Goal: Leave review/rating: Leave review/rating

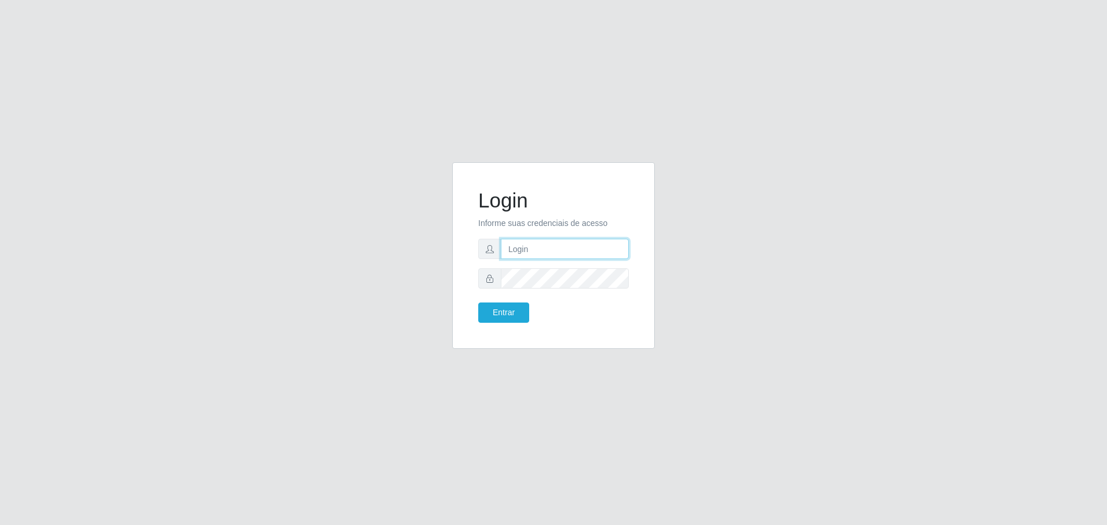
click at [533, 254] on input "text" at bounding box center [565, 249] width 128 height 20
type input "[EMAIL_ADDRESS][DOMAIN_NAME]"
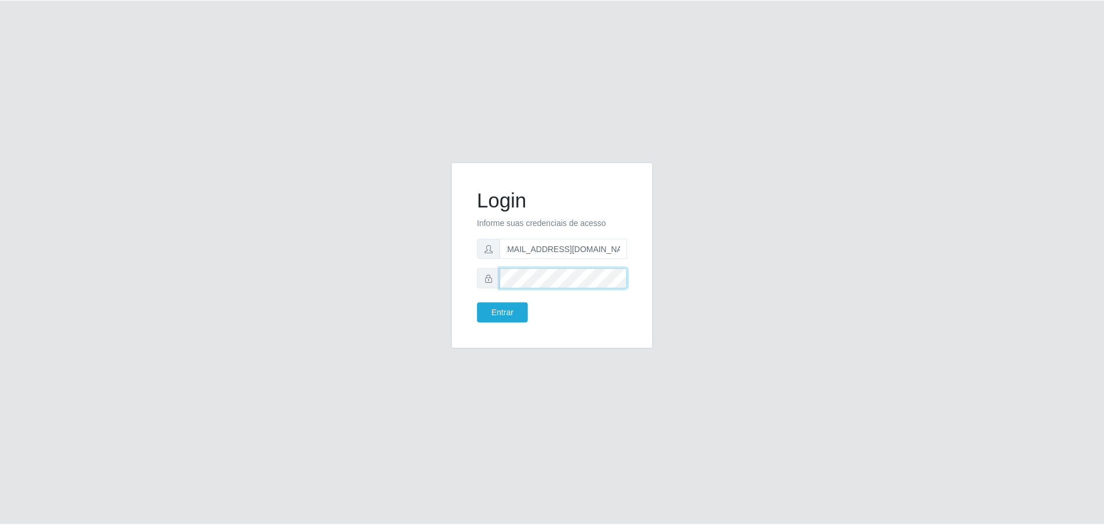
scroll to position [0, 0]
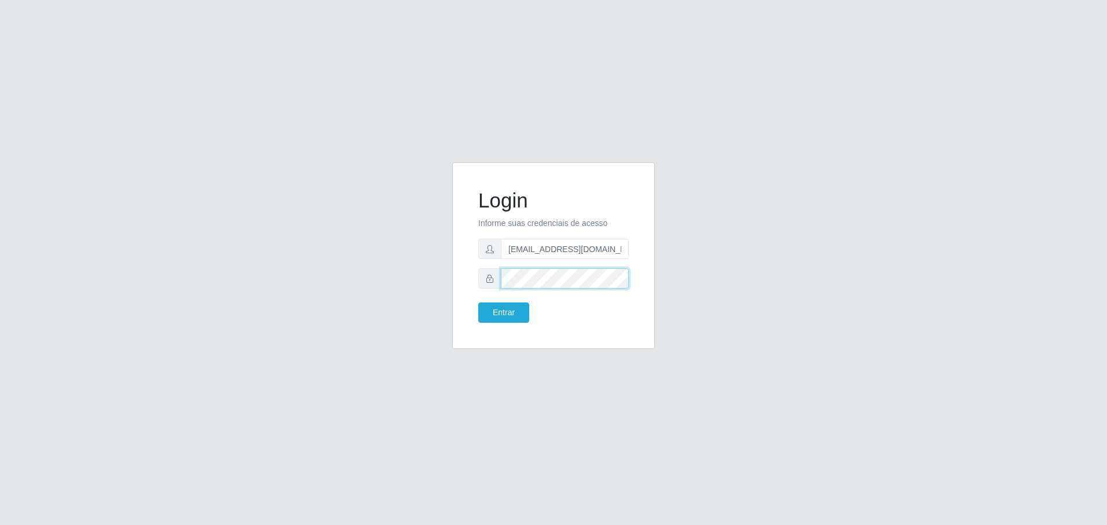
click at [478, 302] on button "Entrar" at bounding box center [503, 312] width 51 height 20
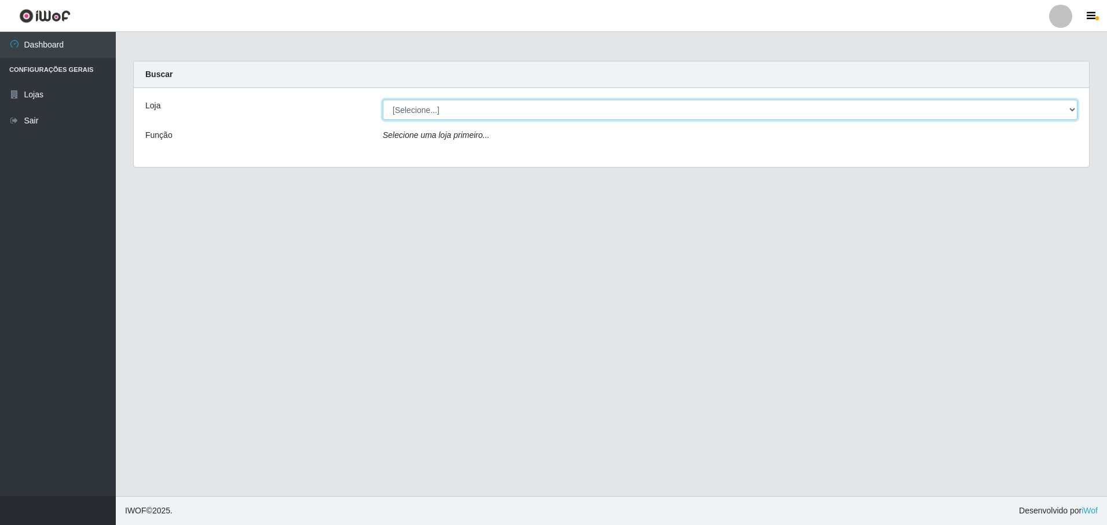
click at [468, 108] on select "[Selecione...] Extrabom - Loja 05 [GEOGRAPHIC_DATA]" at bounding box center [730, 110] width 695 height 20
select select "494"
click at [383, 100] on select "[Selecione...] Extrabom - Loja 05 [GEOGRAPHIC_DATA]" at bounding box center [730, 110] width 695 height 20
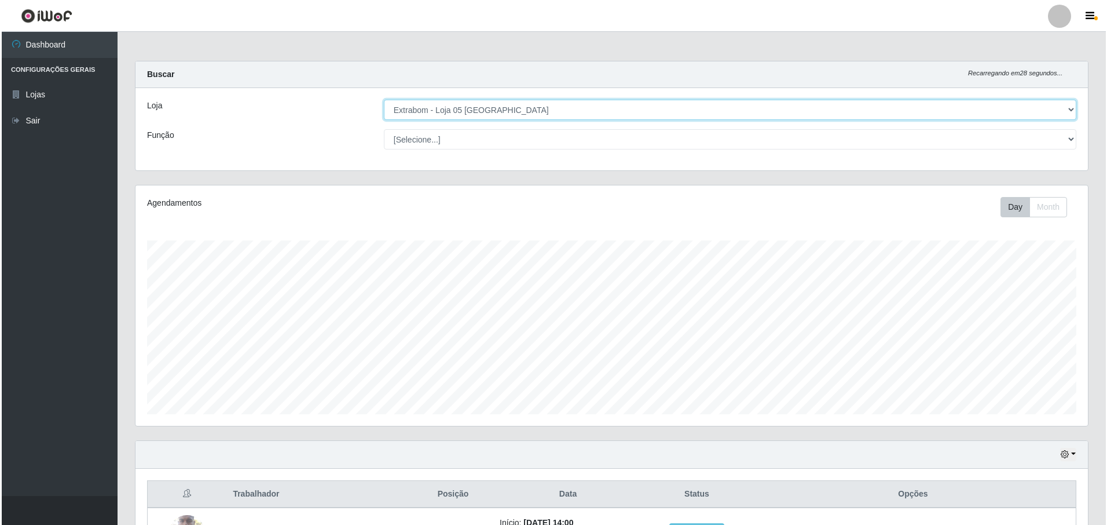
scroll to position [141, 0]
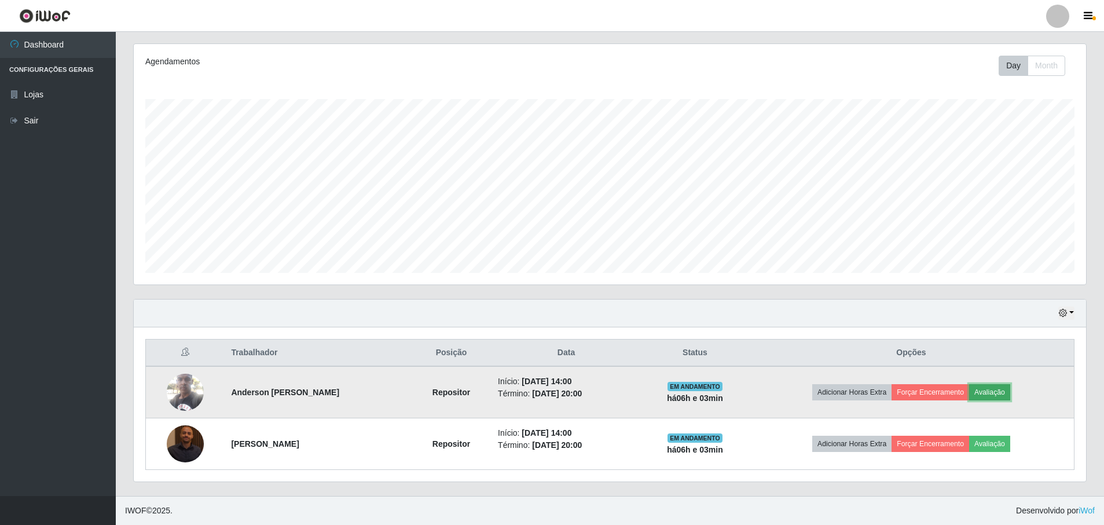
click at [1000, 395] on button "Avaliação" at bounding box center [989, 392] width 41 height 16
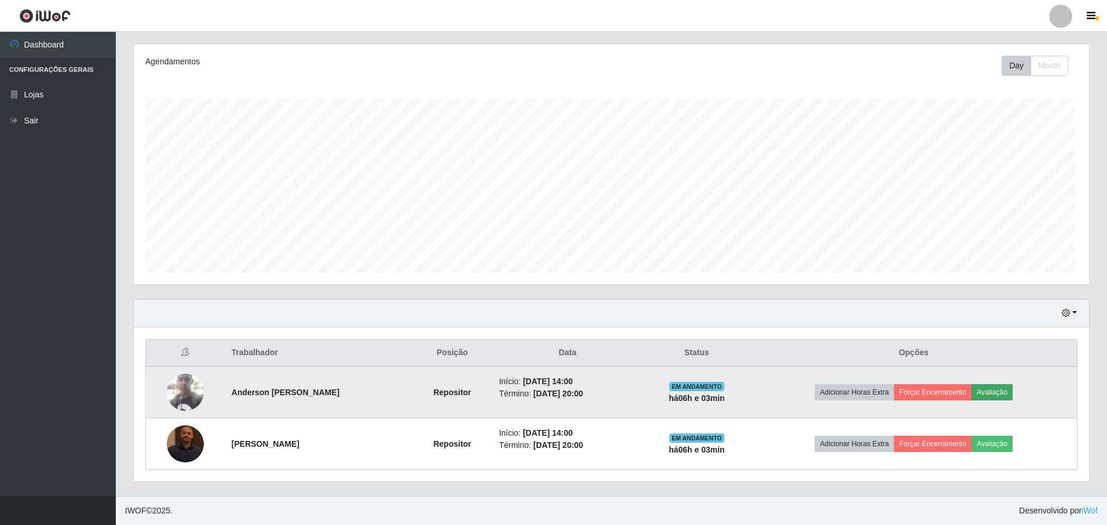
scroll to position [240, 947]
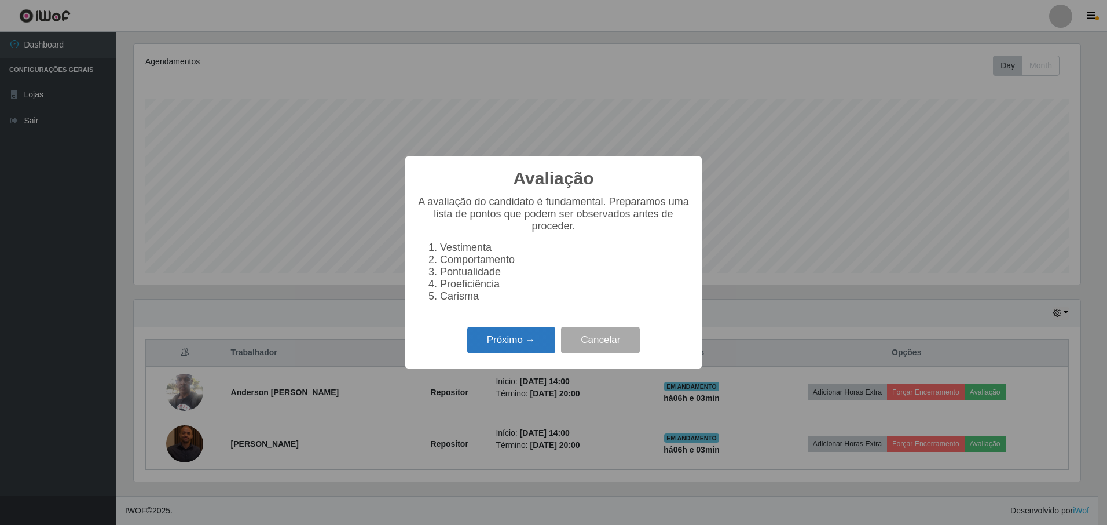
click at [527, 344] on button "Próximo →" at bounding box center [511, 340] width 88 height 27
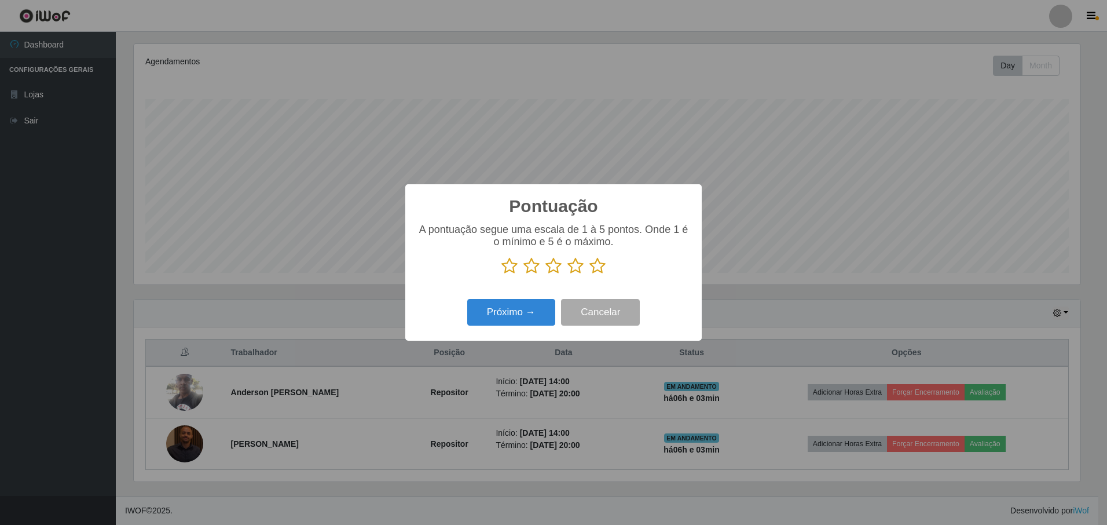
click at [595, 267] on icon at bounding box center [597, 265] width 16 height 17
click at [589, 274] on input "radio" at bounding box center [589, 274] width 0 height 0
click at [538, 322] on button "Próximo →" at bounding box center [511, 312] width 88 height 27
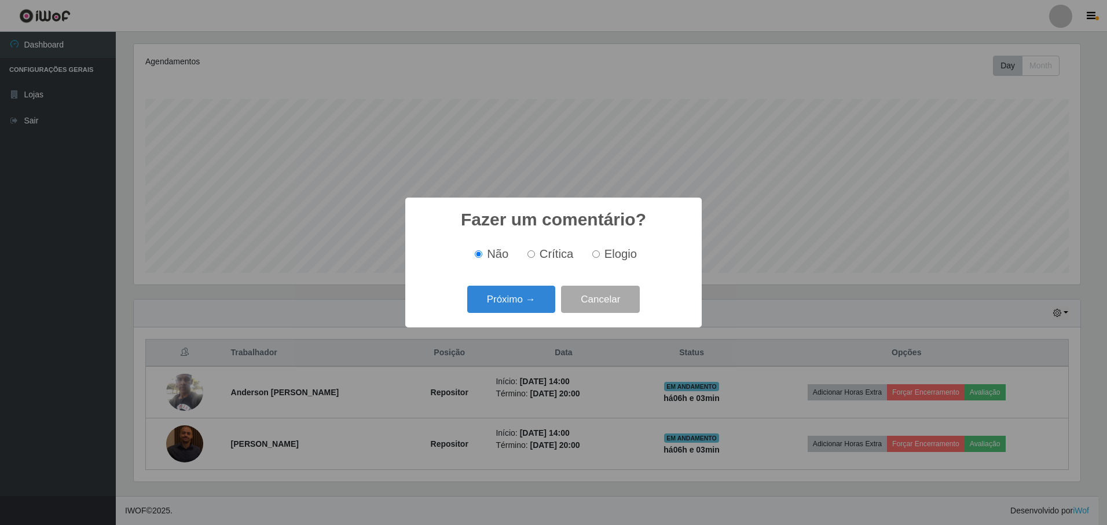
click at [611, 256] on span "Elogio" at bounding box center [620, 253] width 32 height 13
click at [600, 256] on input "Elogio" at bounding box center [596, 254] width 8 height 8
radio input "true"
click at [516, 299] on button "Próximo →" at bounding box center [511, 298] width 88 height 27
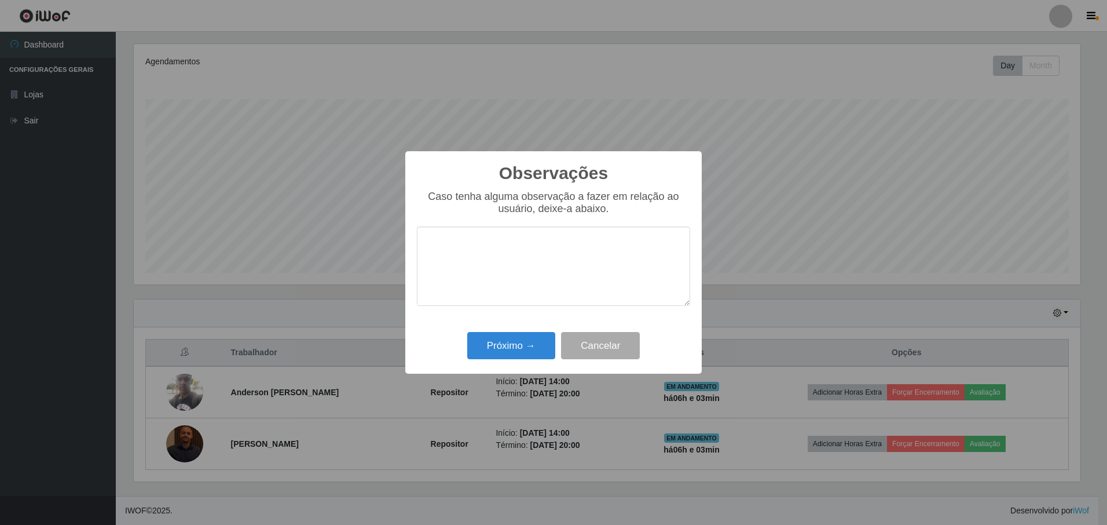
click at [516, 269] on textarea at bounding box center [553, 265] width 273 height 79
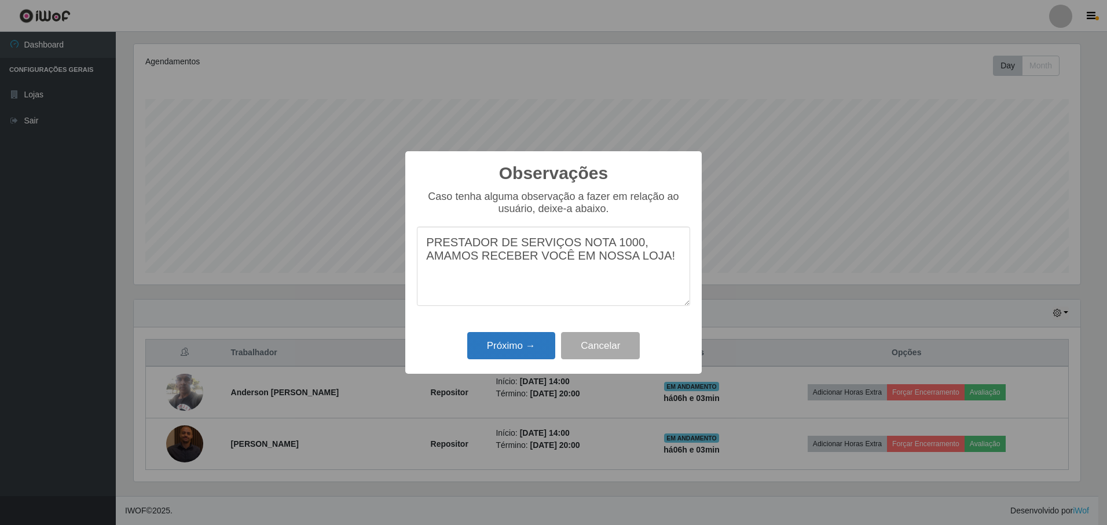
type textarea "PRESTADOR DE SERVIÇOS NOTA 1000, AMAMOS RECEBER VOCÊ EM NOSSA LOJA!"
click at [522, 342] on button "Próximo →" at bounding box center [511, 345] width 88 height 27
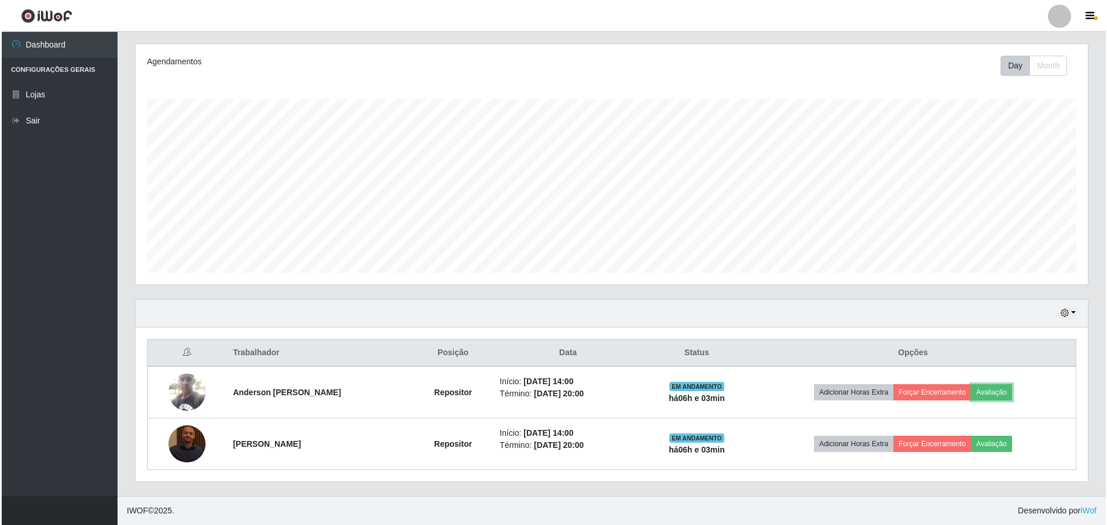
scroll to position [240, 952]
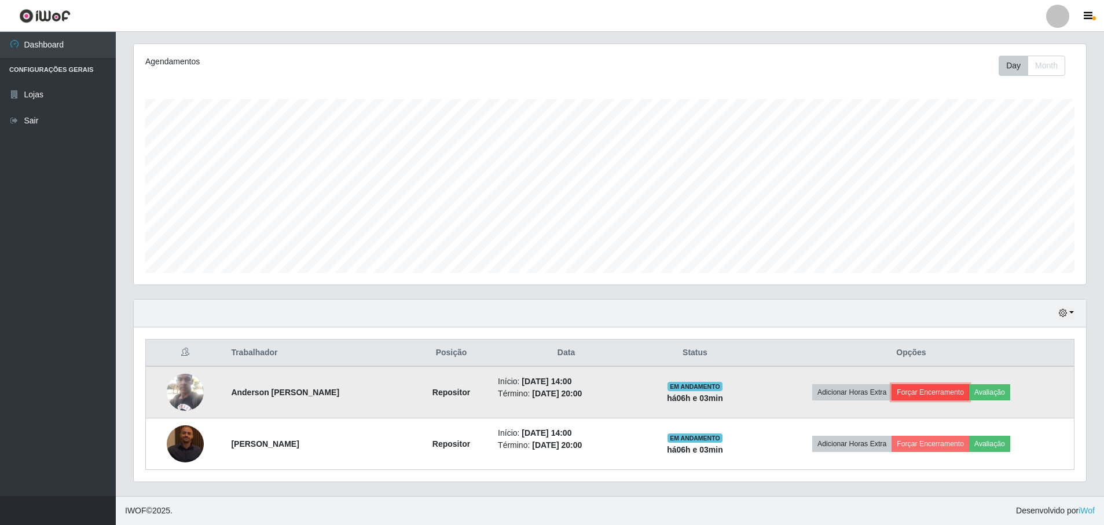
click at [914, 388] on button "Forçar Encerramento" at bounding box center [931, 392] width 78 height 16
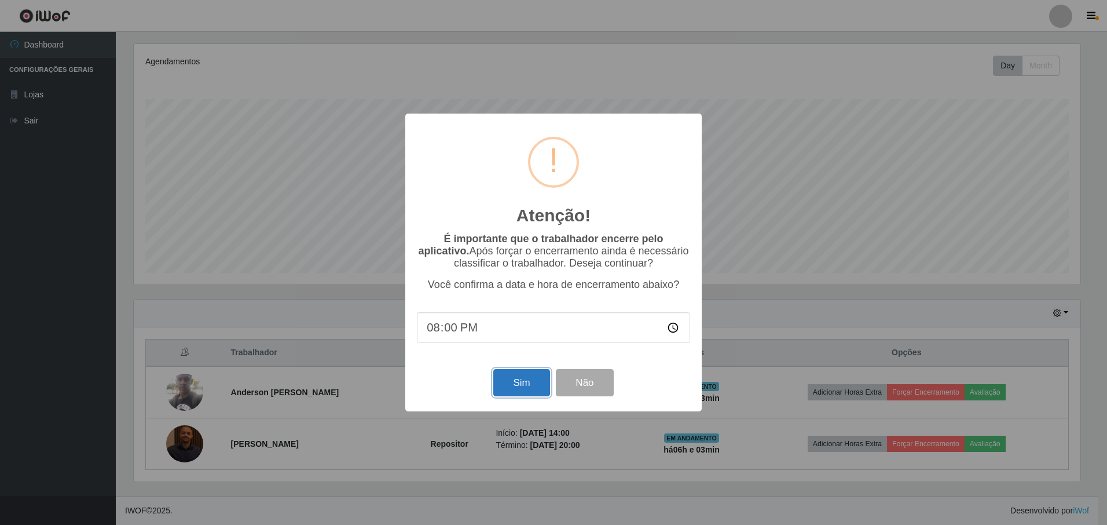
click at [531, 394] on button "Sim" at bounding box center [521, 382] width 56 height 27
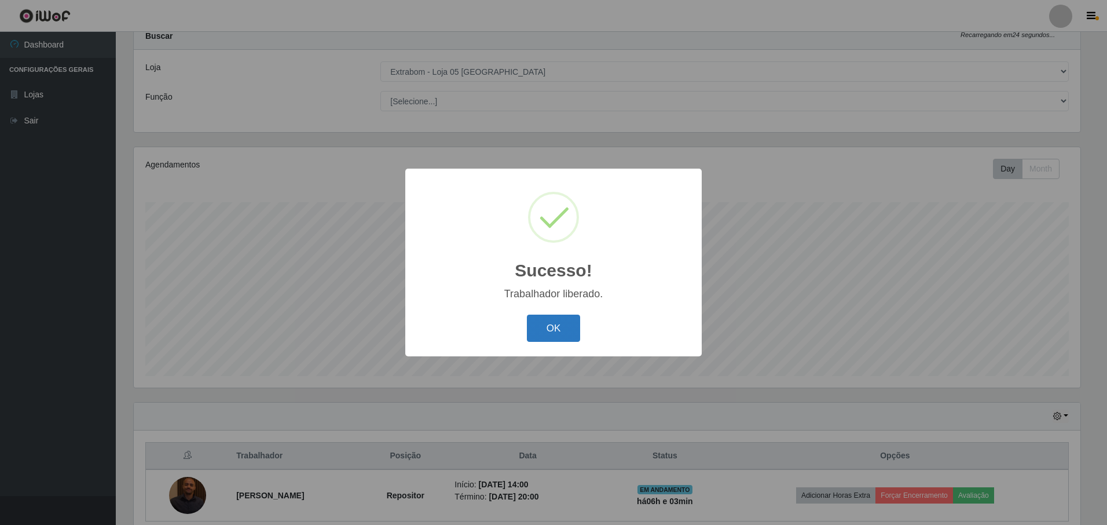
click at [547, 341] on button "OK" at bounding box center [554, 327] width 54 height 27
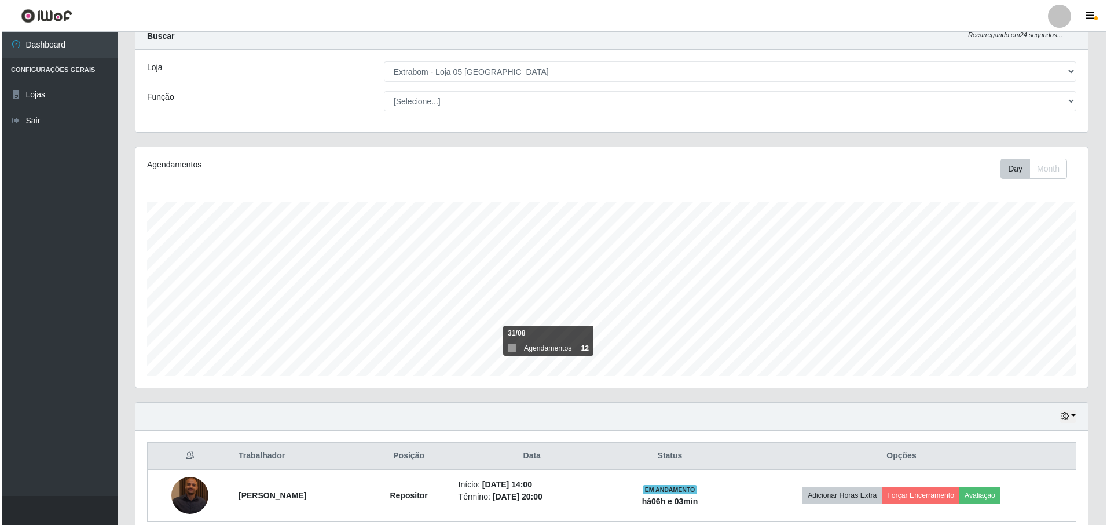
scroll to position [90, 0]
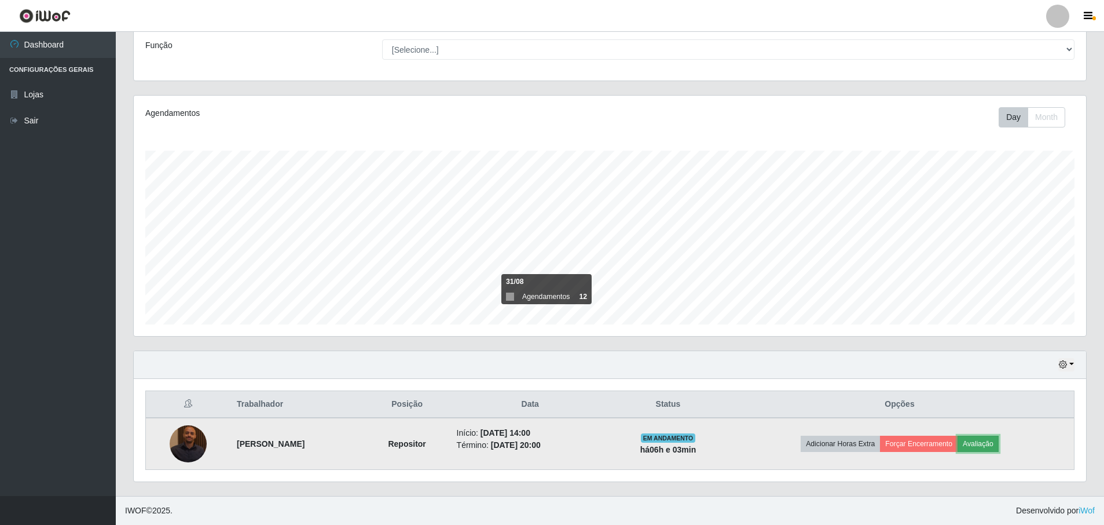
click at [985, 441] on button "Avaliação" at bounding box center [978, 443] width 41 height 16
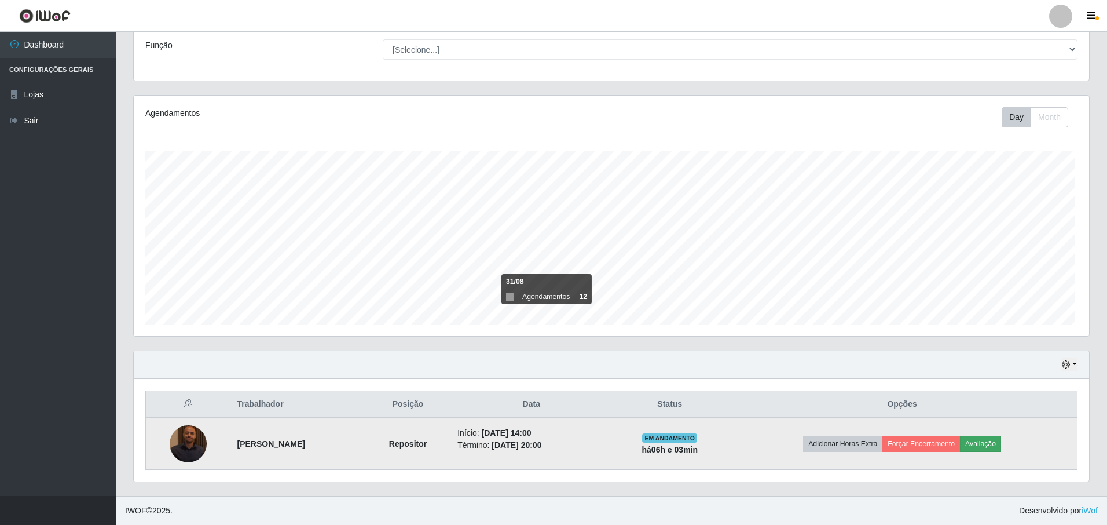
scroll to position [240, 947]
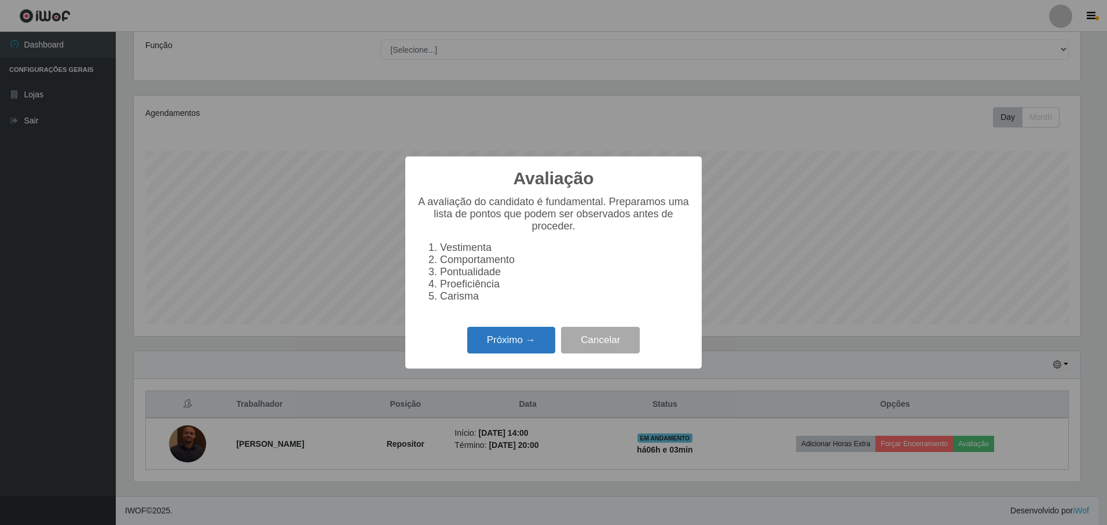
click at [501, 343] on button "Próximo →" at bounding box center [511, 340] width 88 height 27
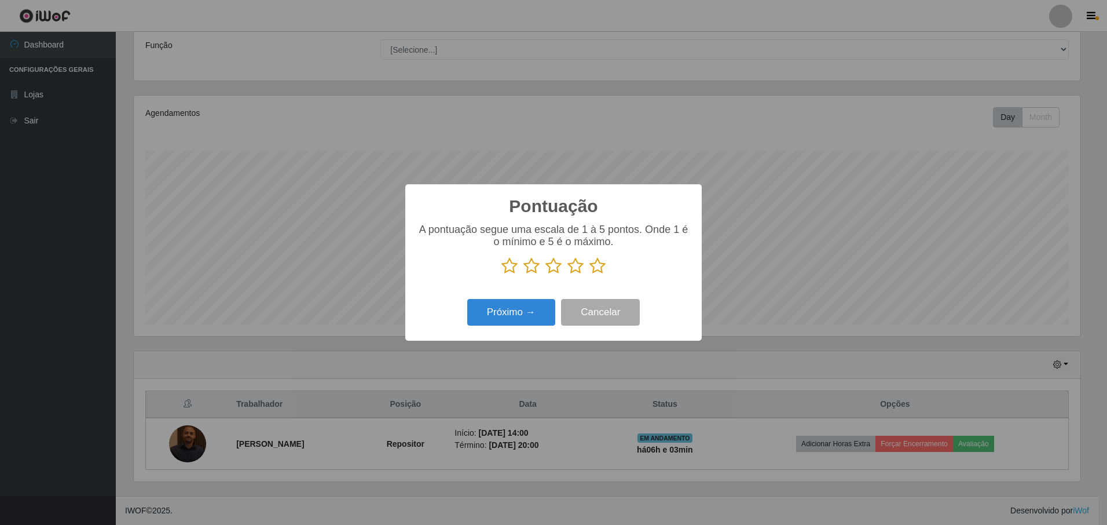
click at [595, 266] on icon at bounding box center [597, 265] width 16 height 17
click at [589, 274] on input "radio" at bounding box center [589, 274] width 0 height 0
click at [523, 313] on button "Próximo →" at bounding box center [511, 312] width 88 height 27
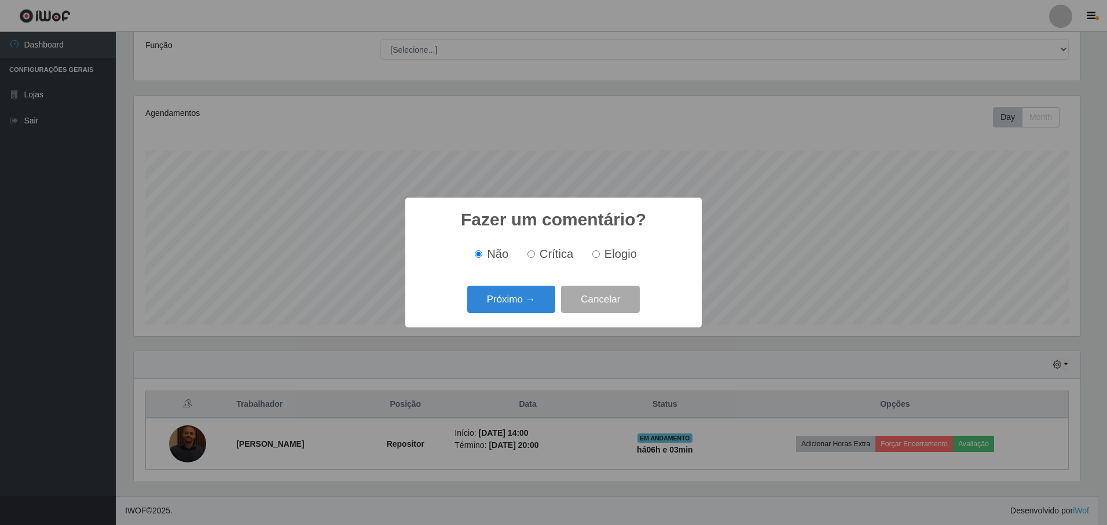
click at [602, 256] on label "Elogio" at bounding box center [612, 253] width 49 height 13
click at [600, 256] on input "Elogio" at bounding box center [596, 254] width 8 height 8
radio input "true"
click at [519, 307] on button "Próximo →" at bounding box center [511, 298] width 88 height 27
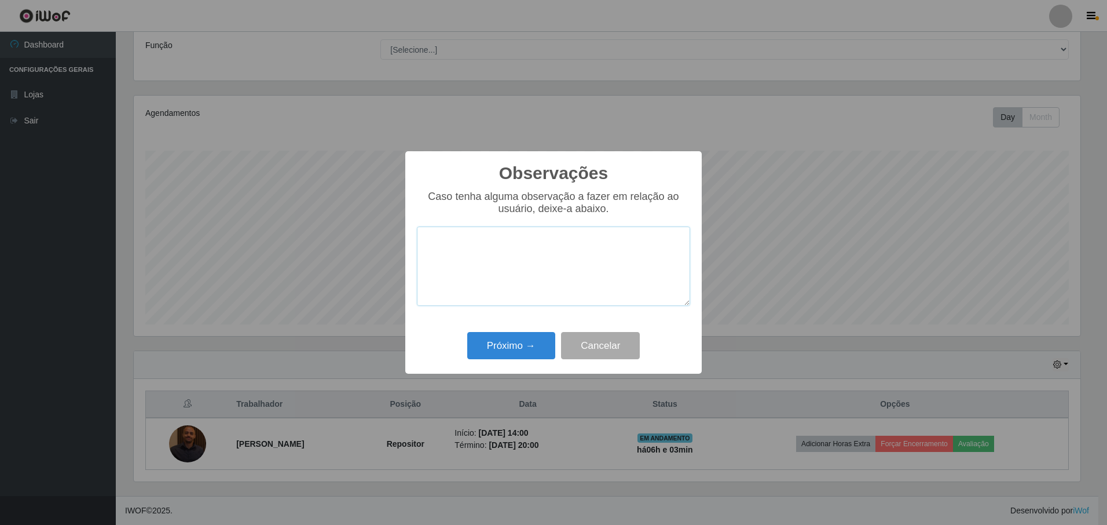
paste textarea "PRESTADOR DE SERVIÇOS NOTA 1000, AMAMOS RECEBER VOCÊ EM NOSSA LOJA!"
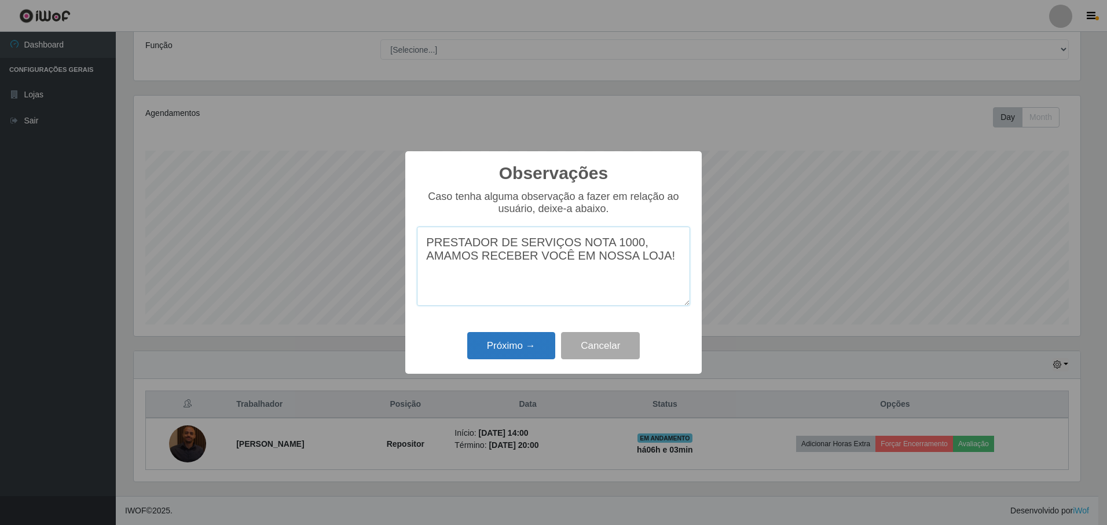
type textarea "PRESTADOR DE SERVIÇOS NOTA 1000, AMAMOS RECEBER VOCÊ EM NOSSA LOJA!"
click at [526, 341] on button "Próximo →" at bounding box center [511, 345] width 88 height 27
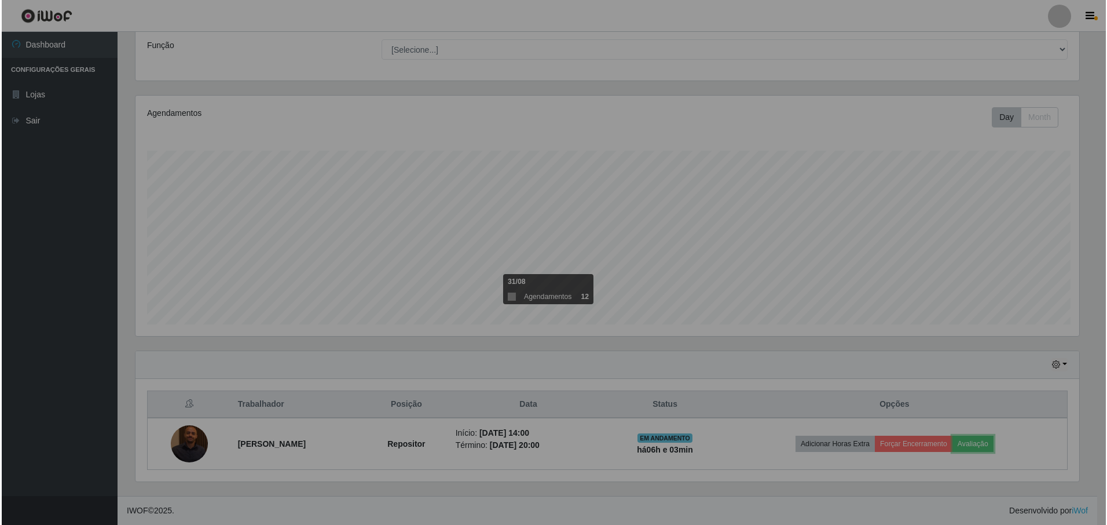
scroll to position [240, 952]
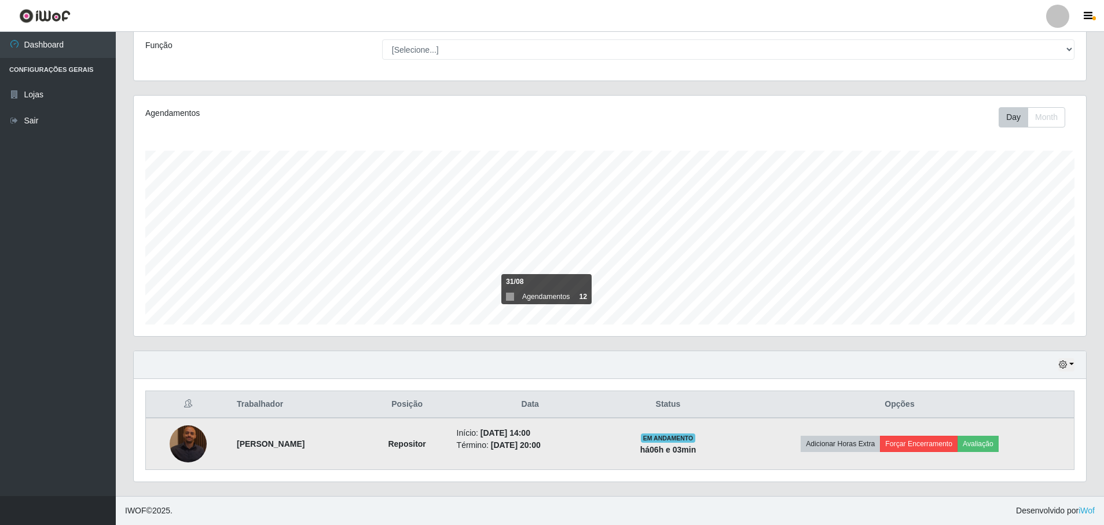
click at [947, 451] on td "Adicionar Horas Extra Forçar Encerramento Avaliação" at bounding box center [899, 443] width 349 height 52
click at [947, 451] on button "Forçar Encerramento" at bounding box center [919, 443] width 78 height 16
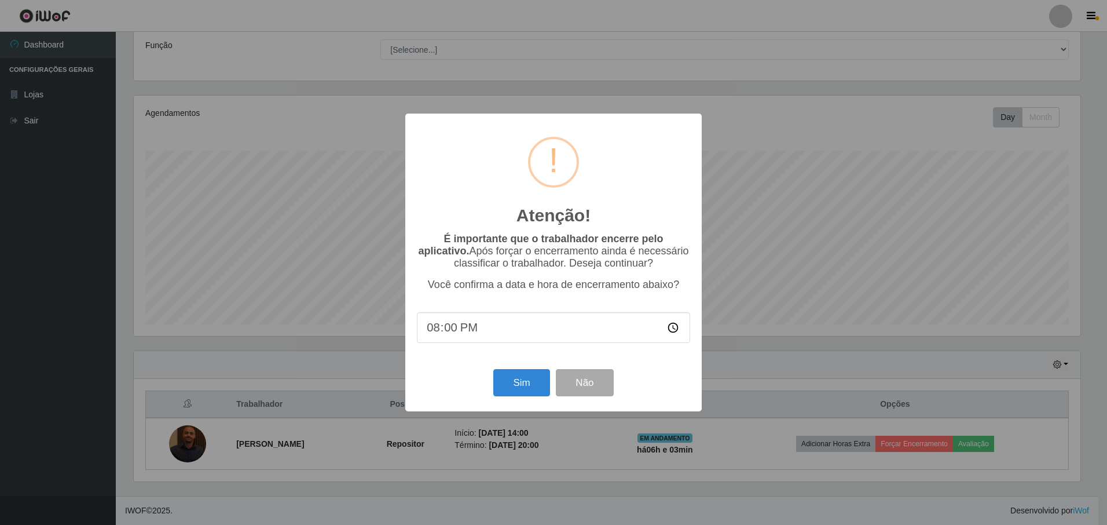
scroll to position [0, 0]
click at [530, 383] on button "Sim" at bounding box center [521, 382] width 56 height 27
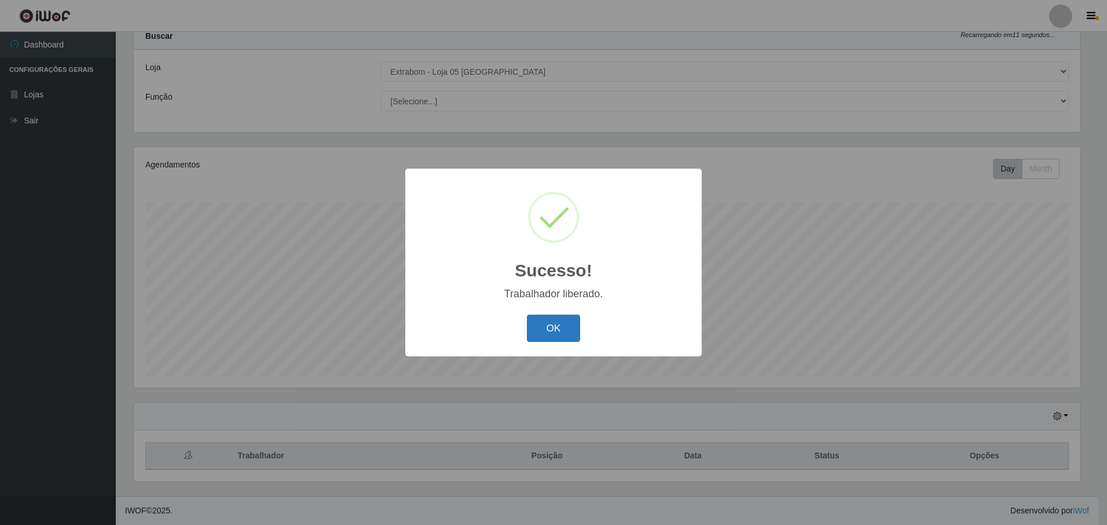
click at [569, 327] on button "OK" at bounding box center [554, 327] width 54 height 27
